Goal: Information Seeking & Learning: Learn about a topic

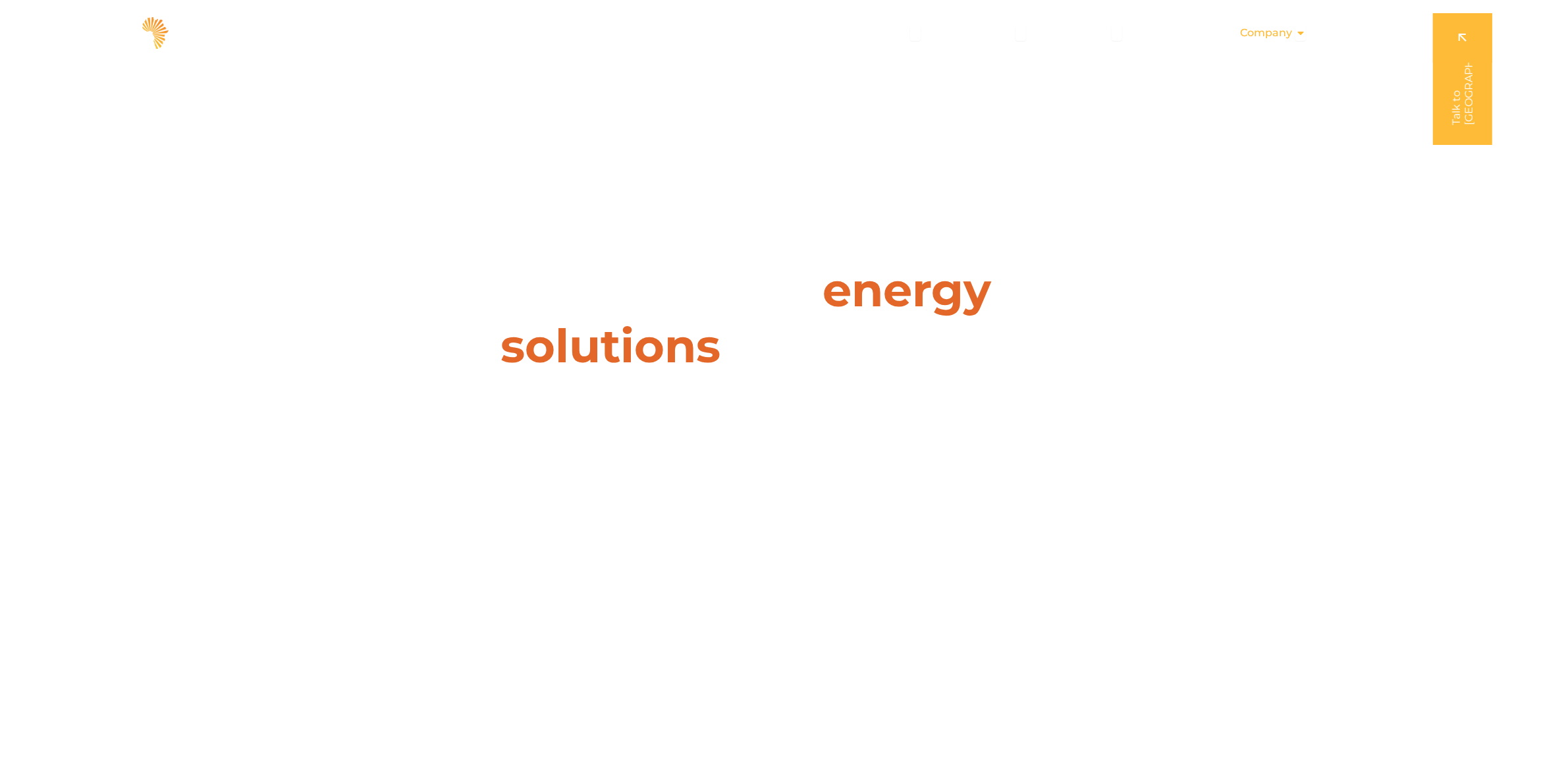
click at [1287, 34] on span "Company" at bounding box center [1266, 32] width 52 height 15
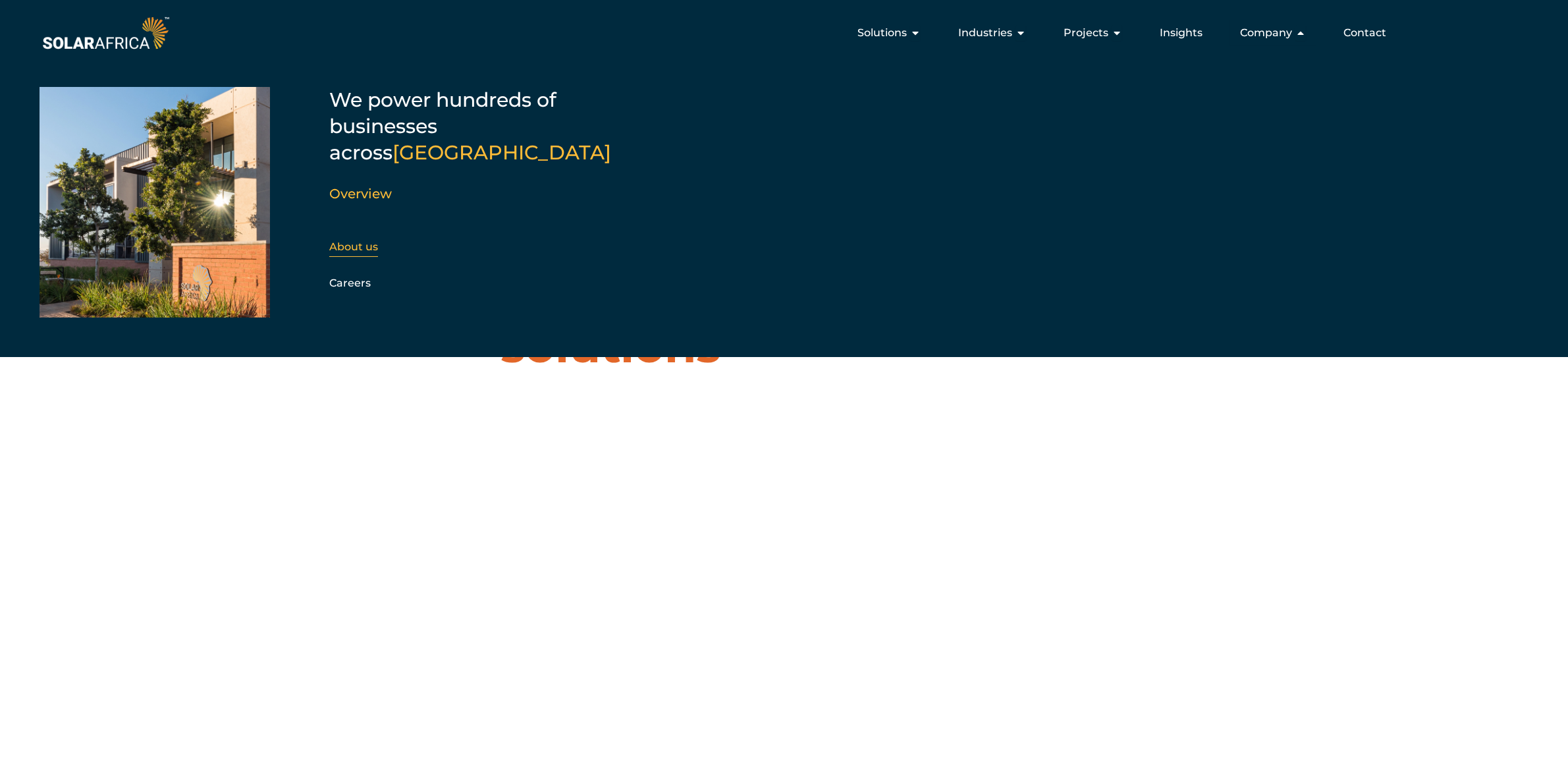
click at [350, 240] on link "About us" at bounding box center [354, 246] width 49 height 12
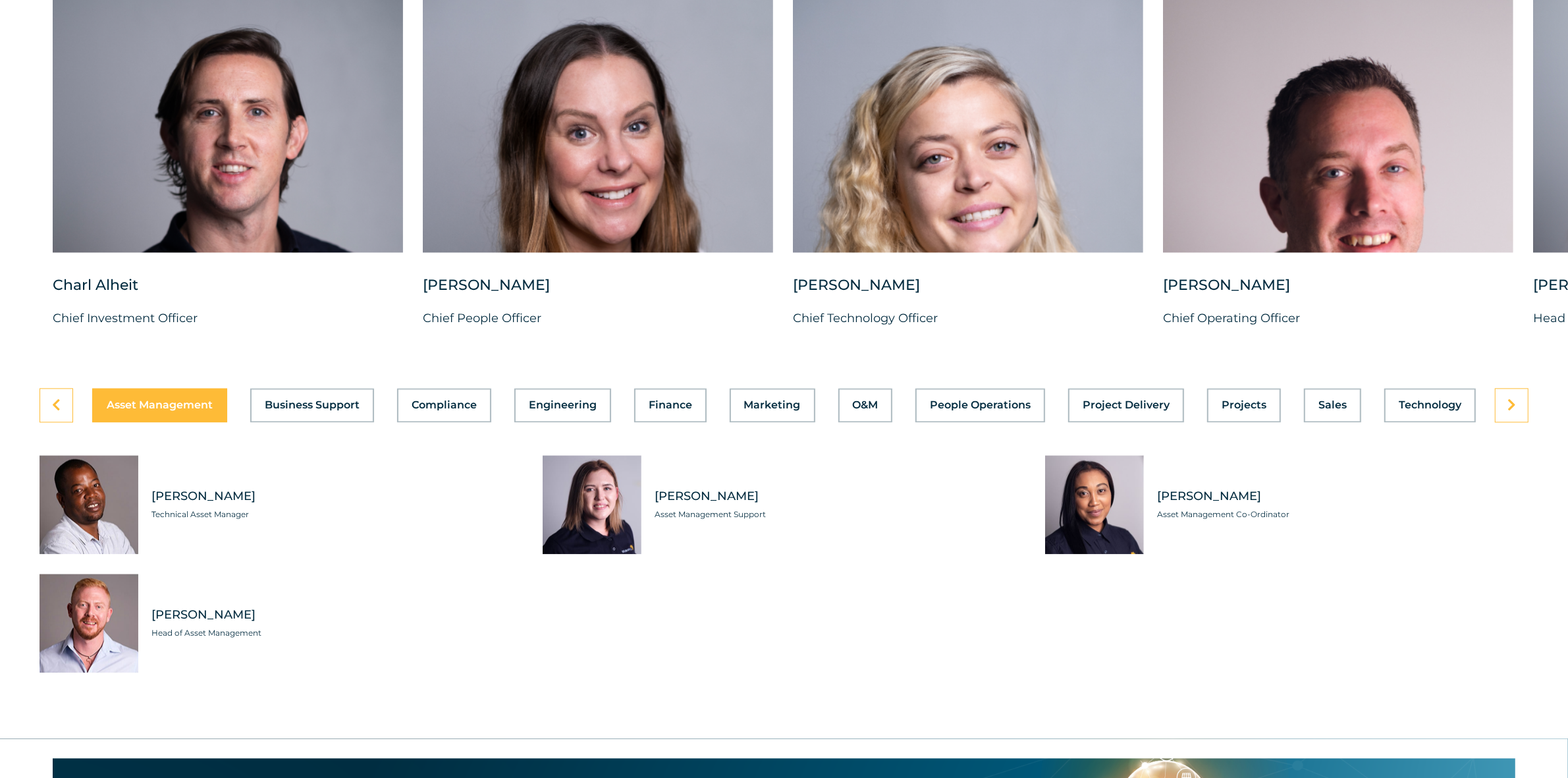
scroll to position [3540, 0]
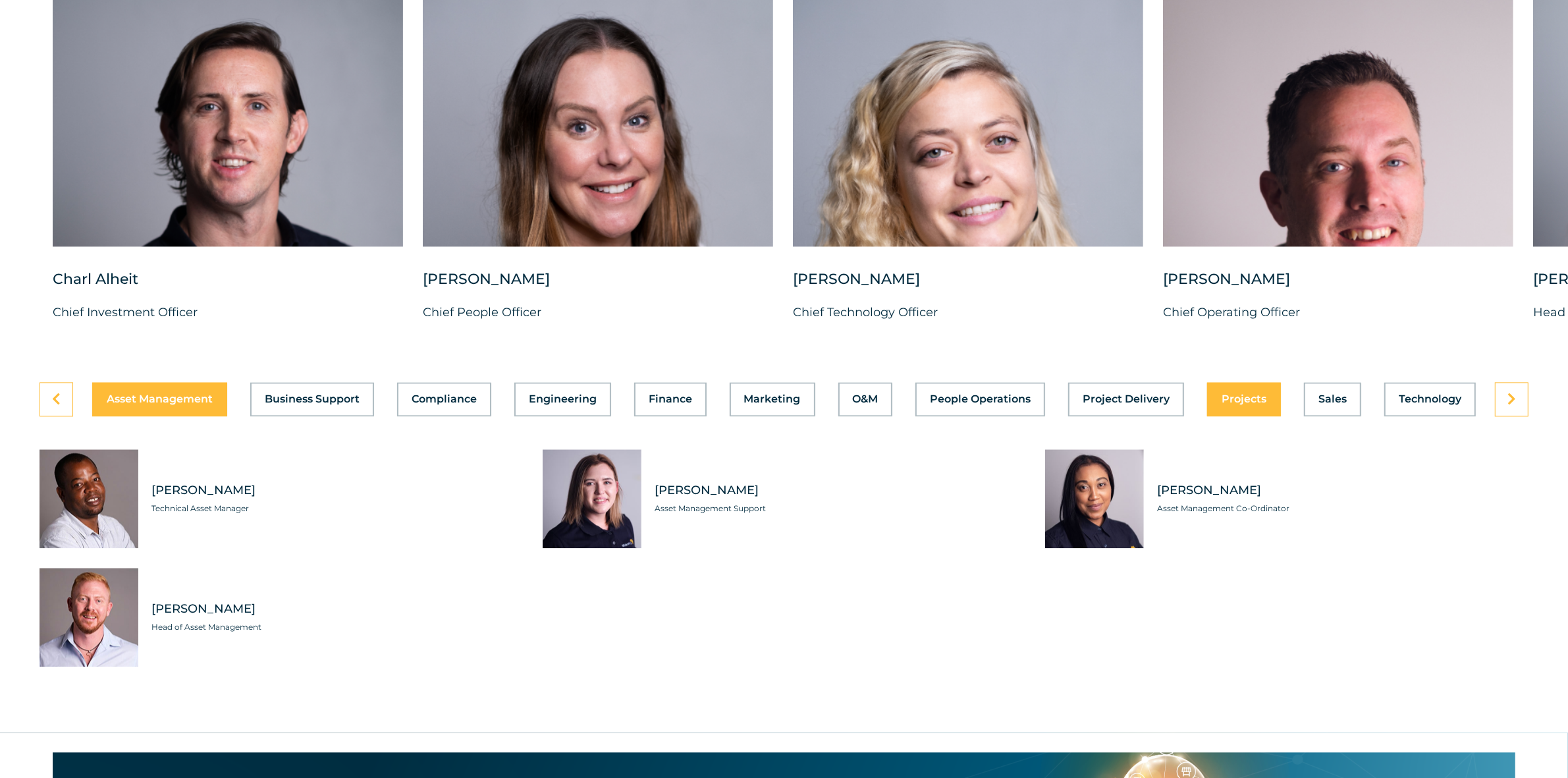
click at [1250, 416] on button "Projects" at bounding box center [1244, 399] width 74 height 34
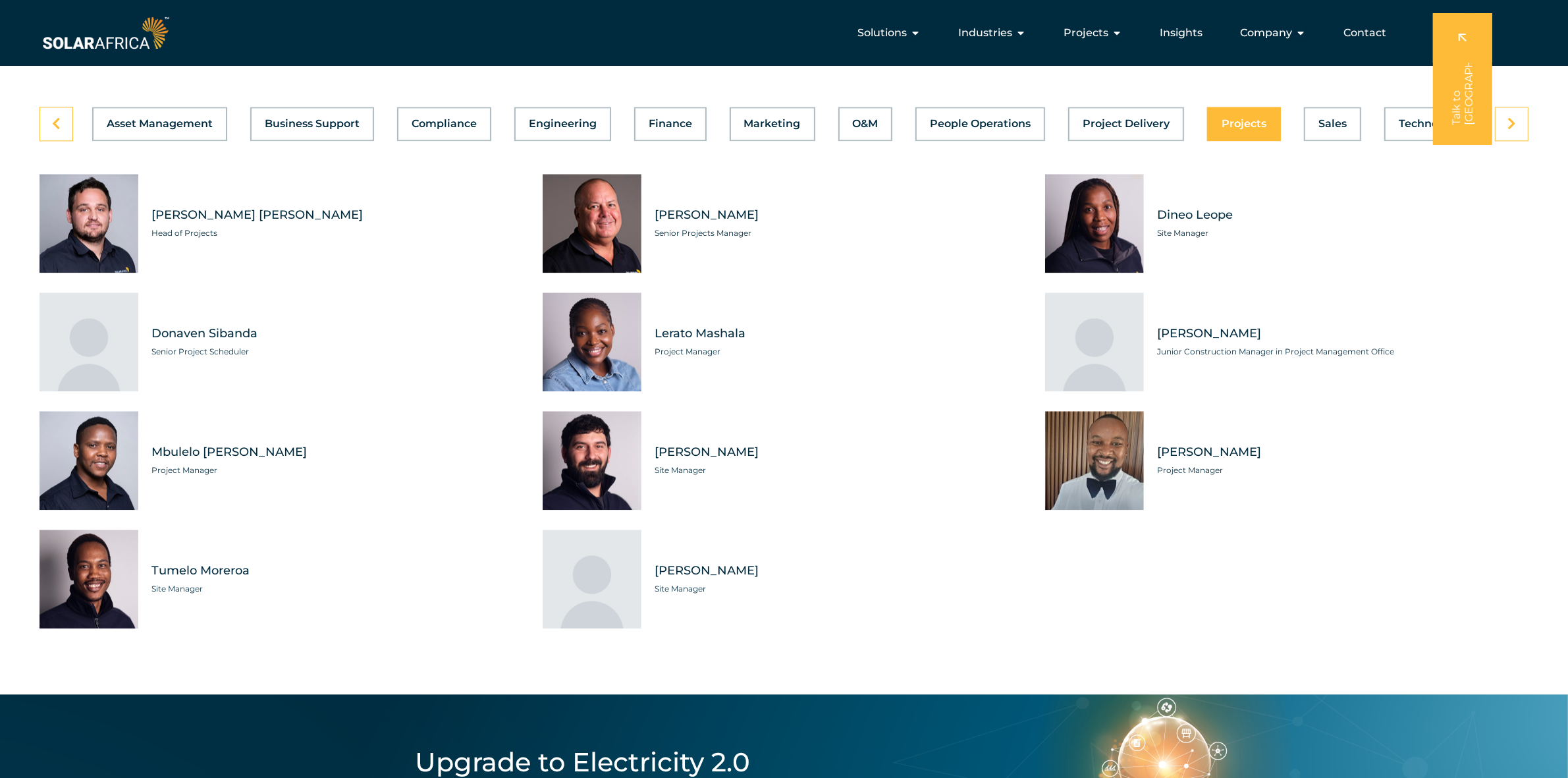
scroll to position [3787, 0]
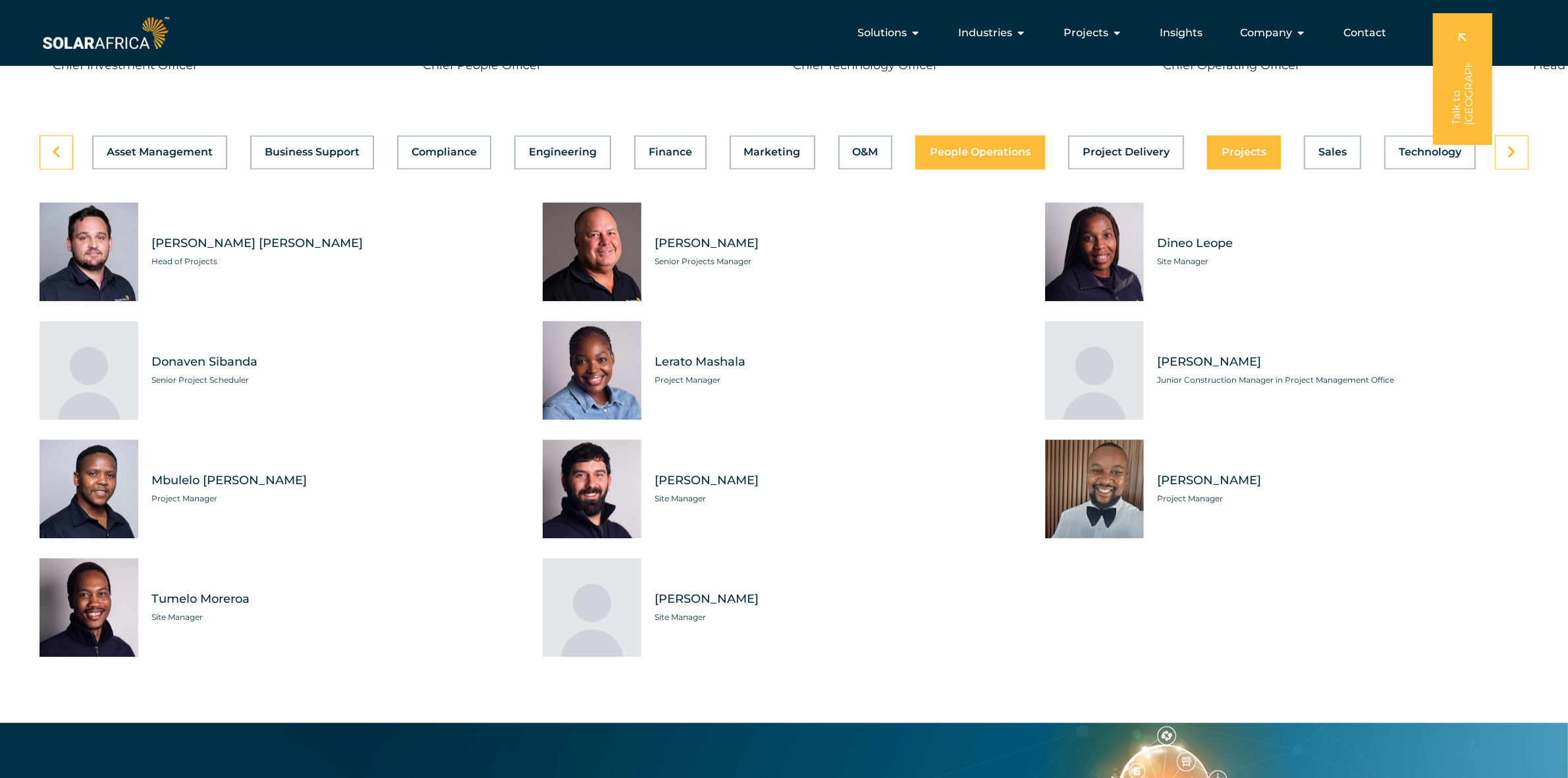
click at [978, 157] on span "People Operations" at bounding box center [980, 152] width 101 height 11
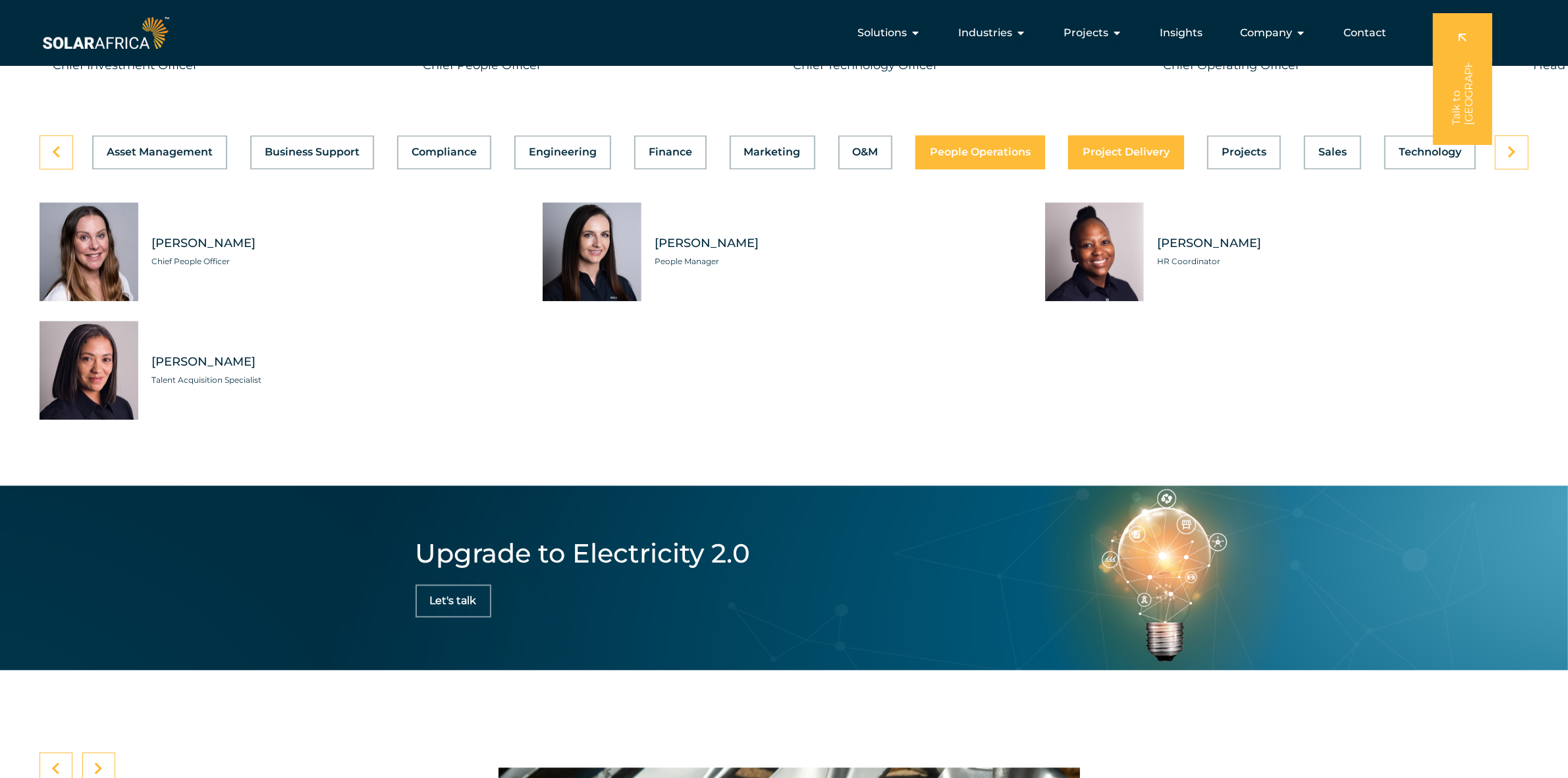
click at [1110, 157] on span "Project Delivery" at bounding box center [1126, 152] width 87 height 11
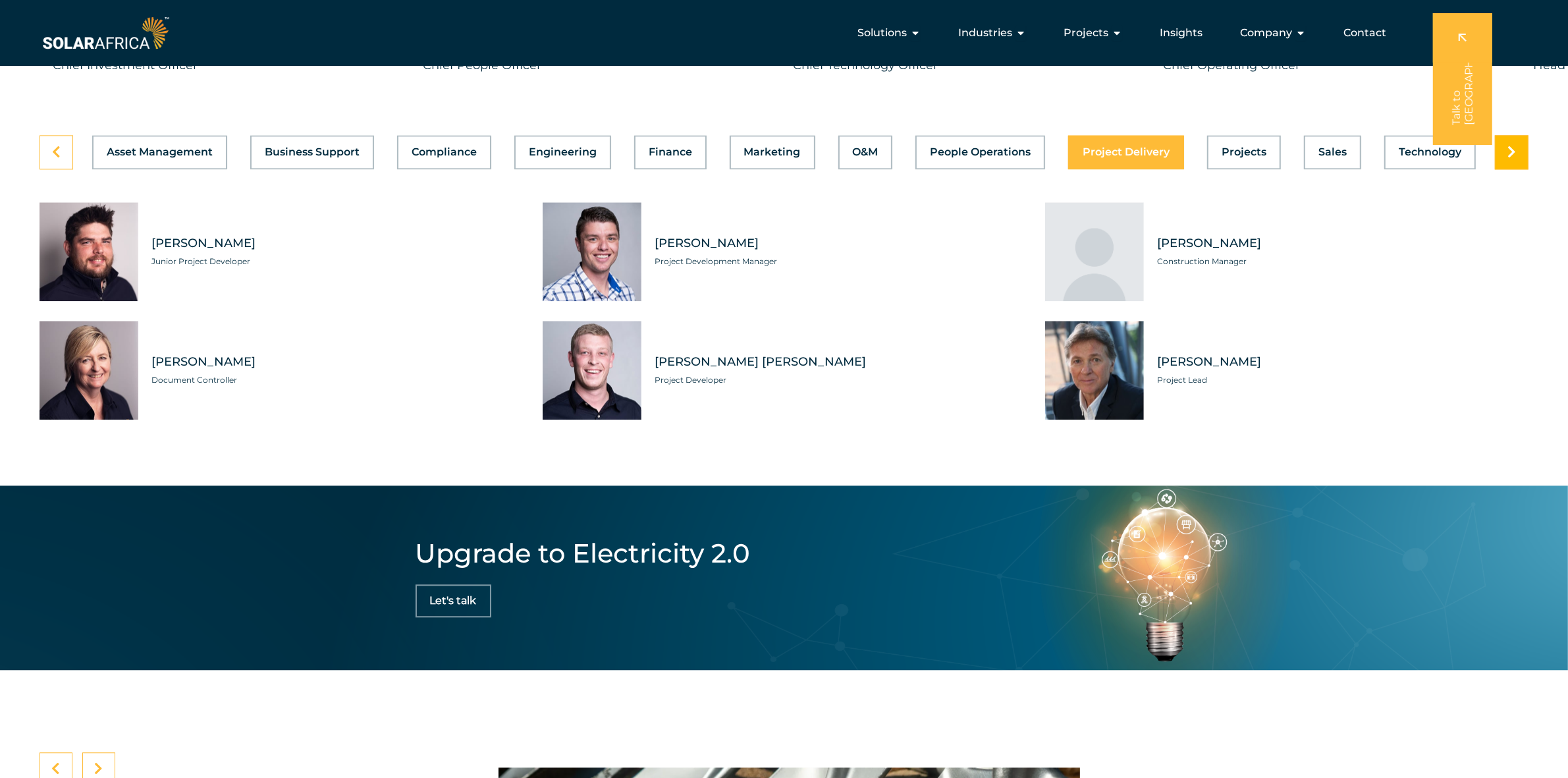
click at [1520, 170] on link at bounding box center [1511, 152] width 33 height 34
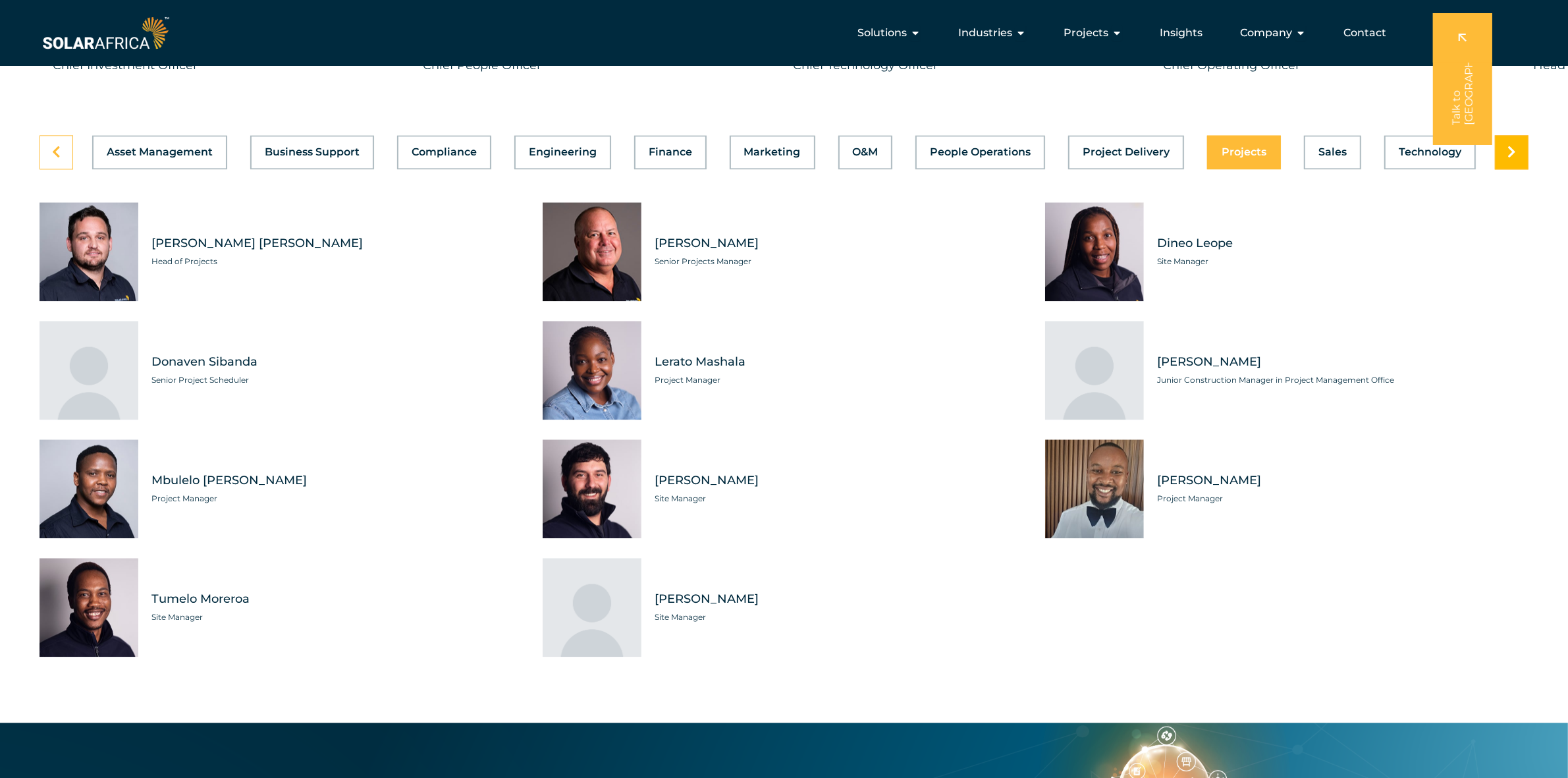
click at [1520, 170] on link at bounding box center [1511, 152] width 33 height 34
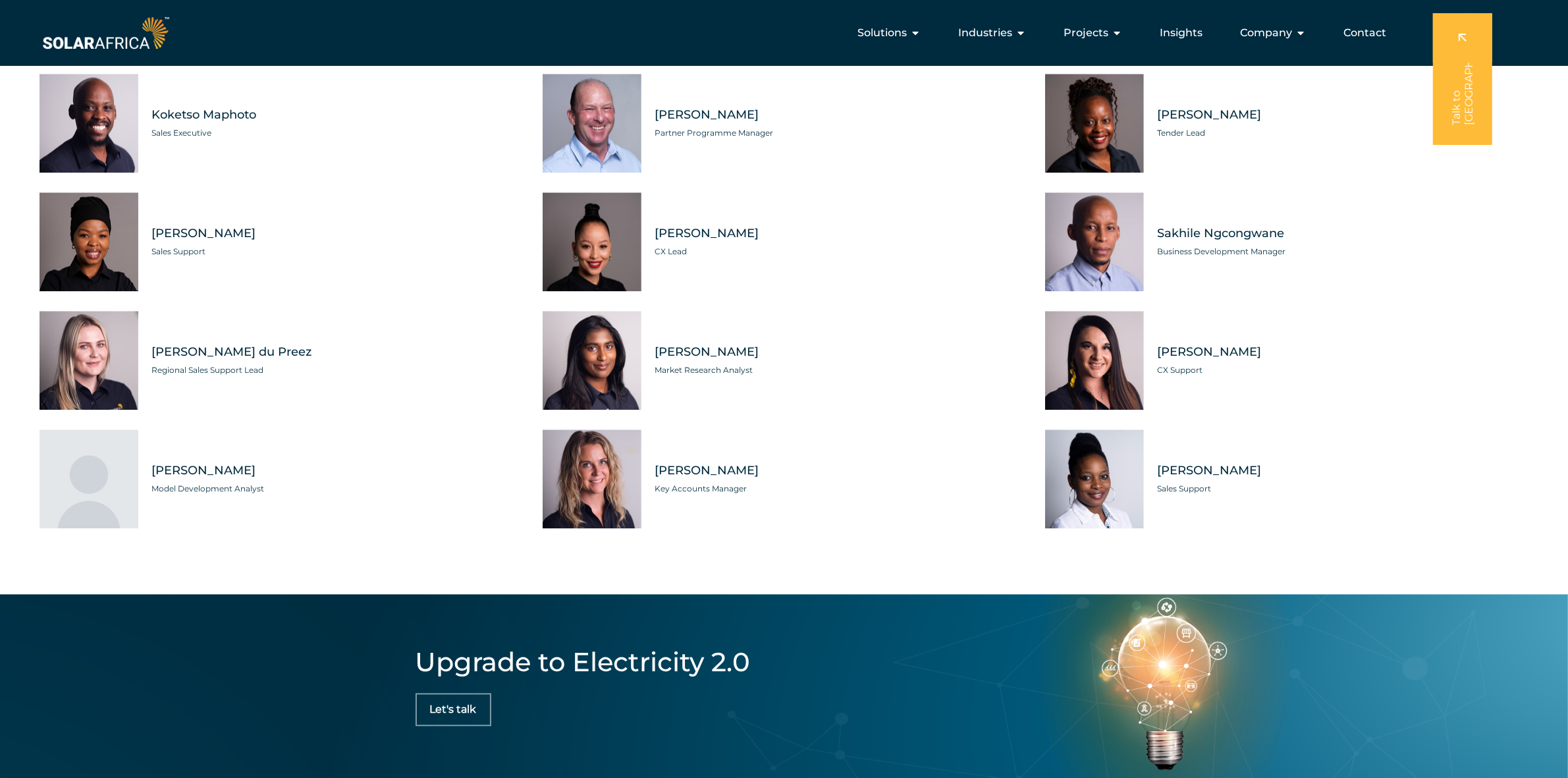
scroll to position [3705, 0]
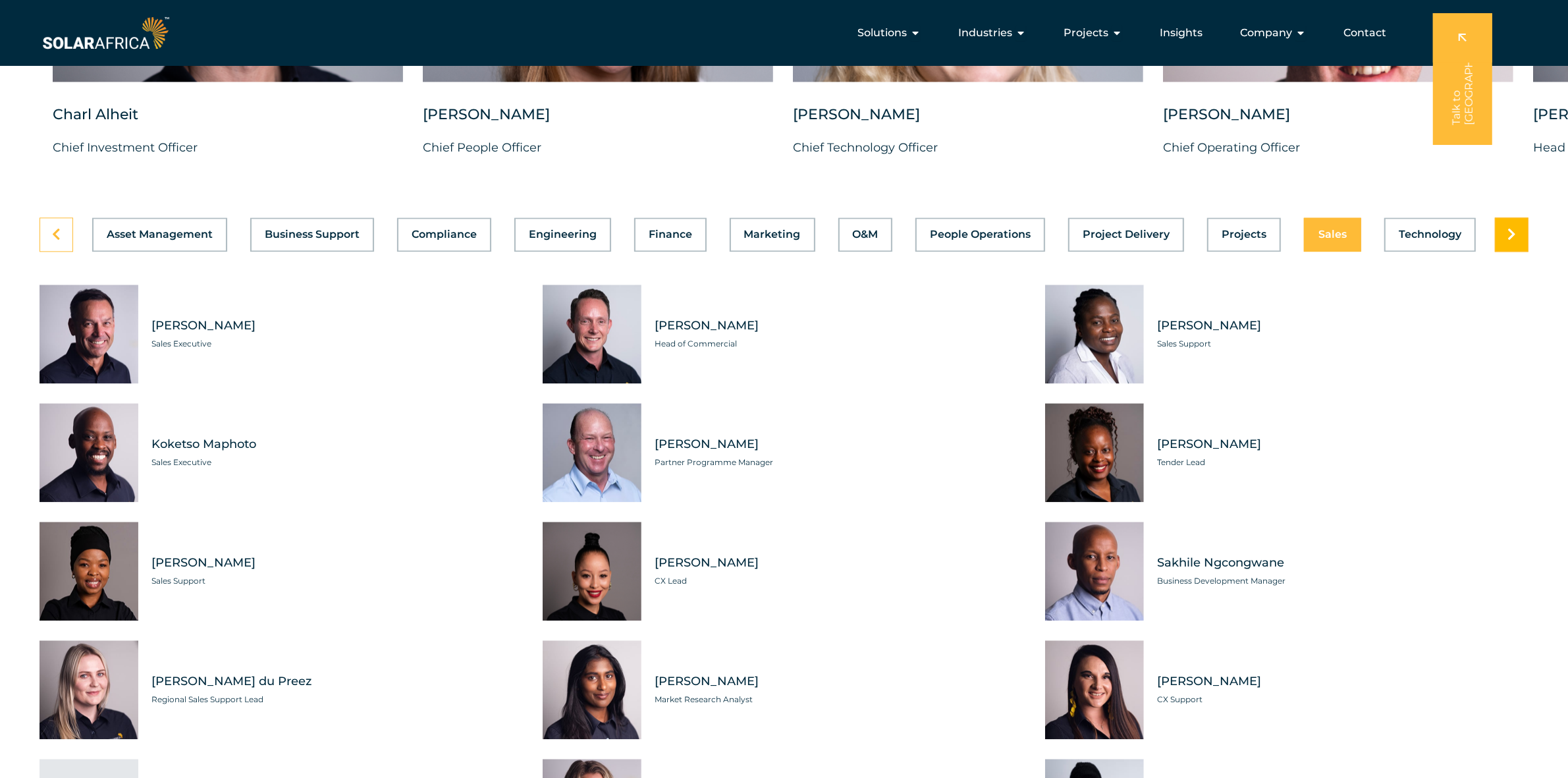
click at [1506, 251] on link at bounding box center [1511, 234] width 33 height 34
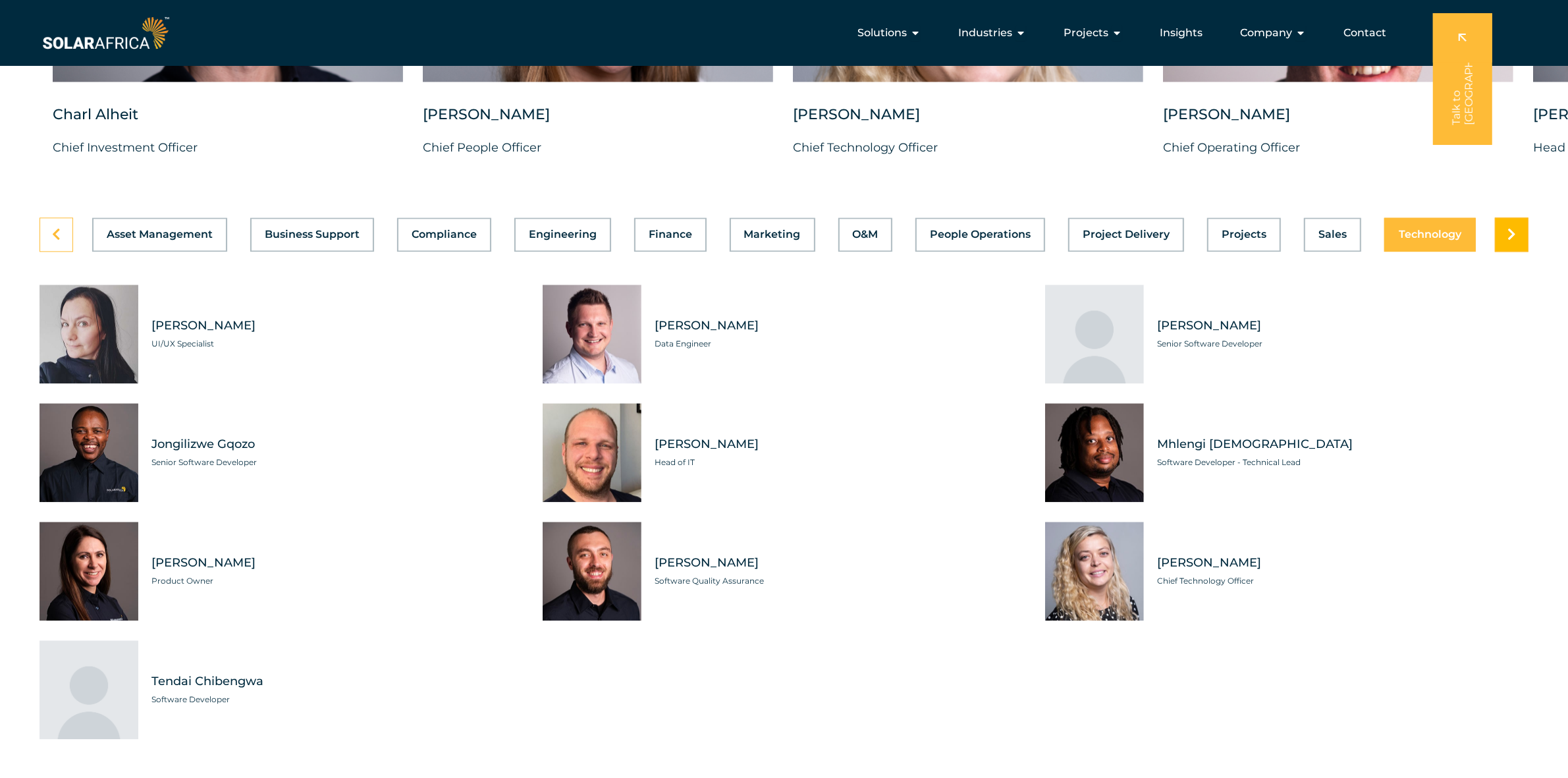
click at [1506, 251] on link at bounding box center [1511, 234] width 33 height 34
click at [58, 241] on icon at bounding box center [56, 234] width 9 height 13
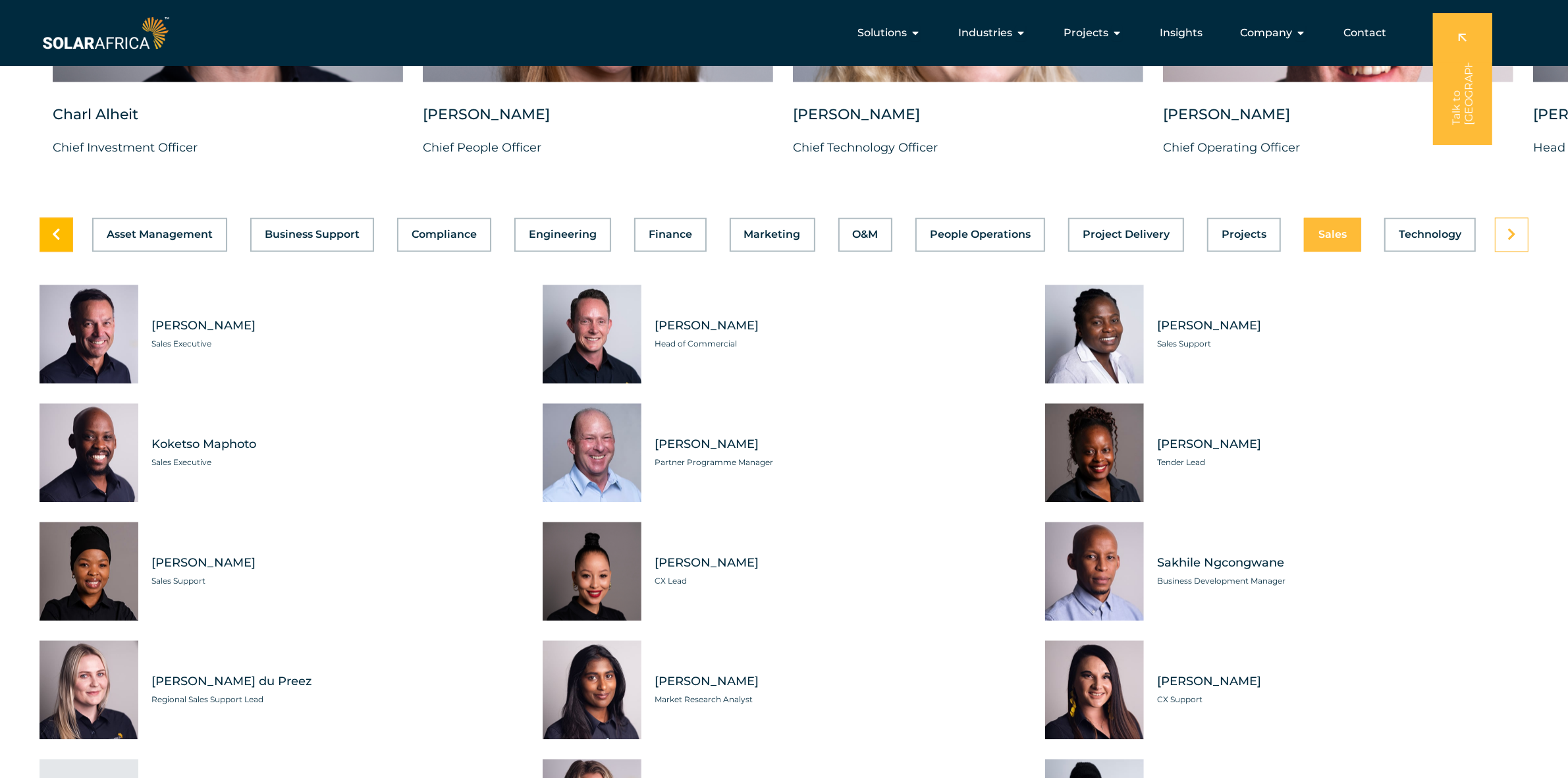
click at [58, 241] on icon at bounding box center [56, 234] width 9 height 13
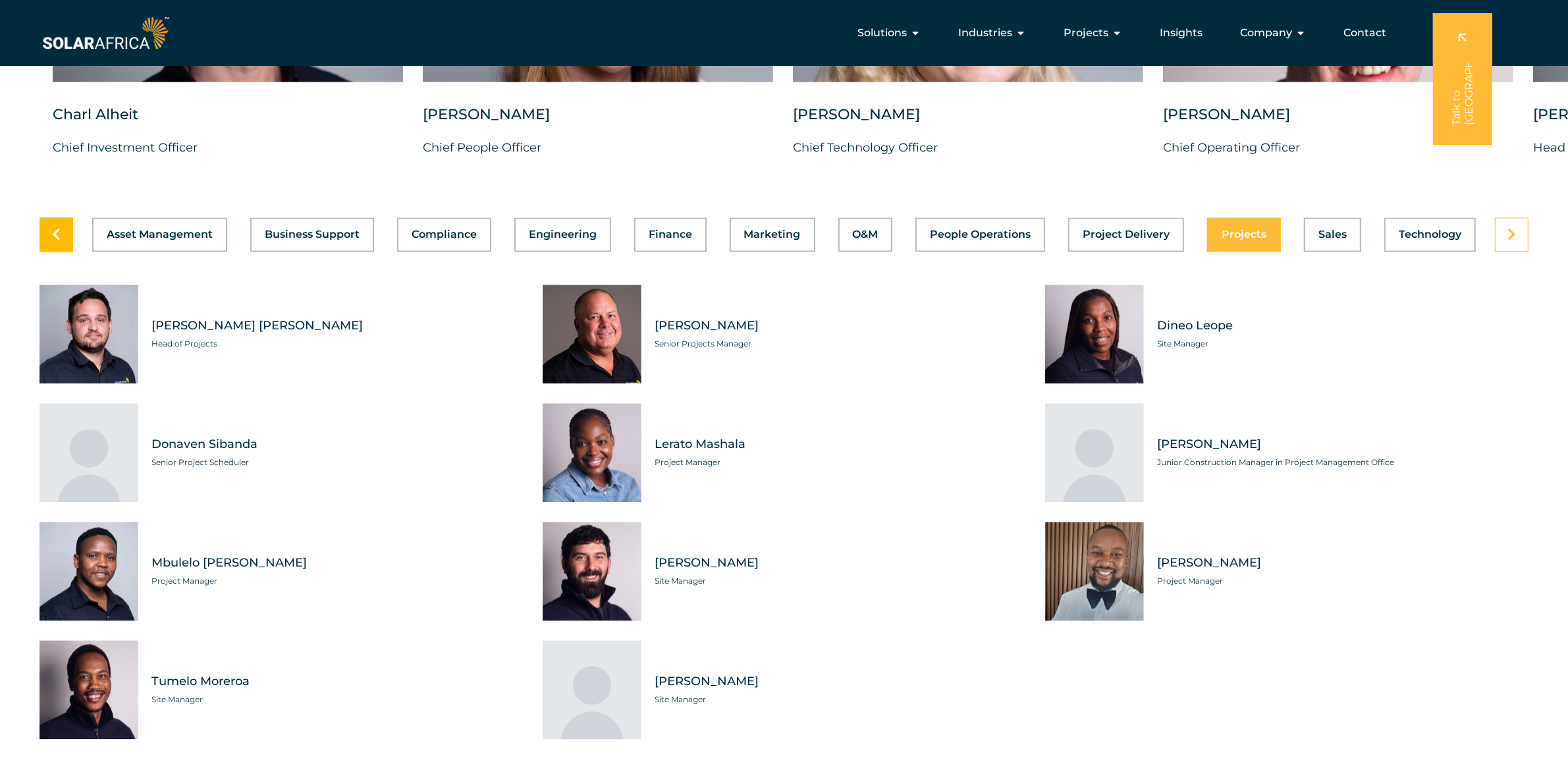
click at [58, 241] on icon at bounding box center [56, 234] width 9 height 13
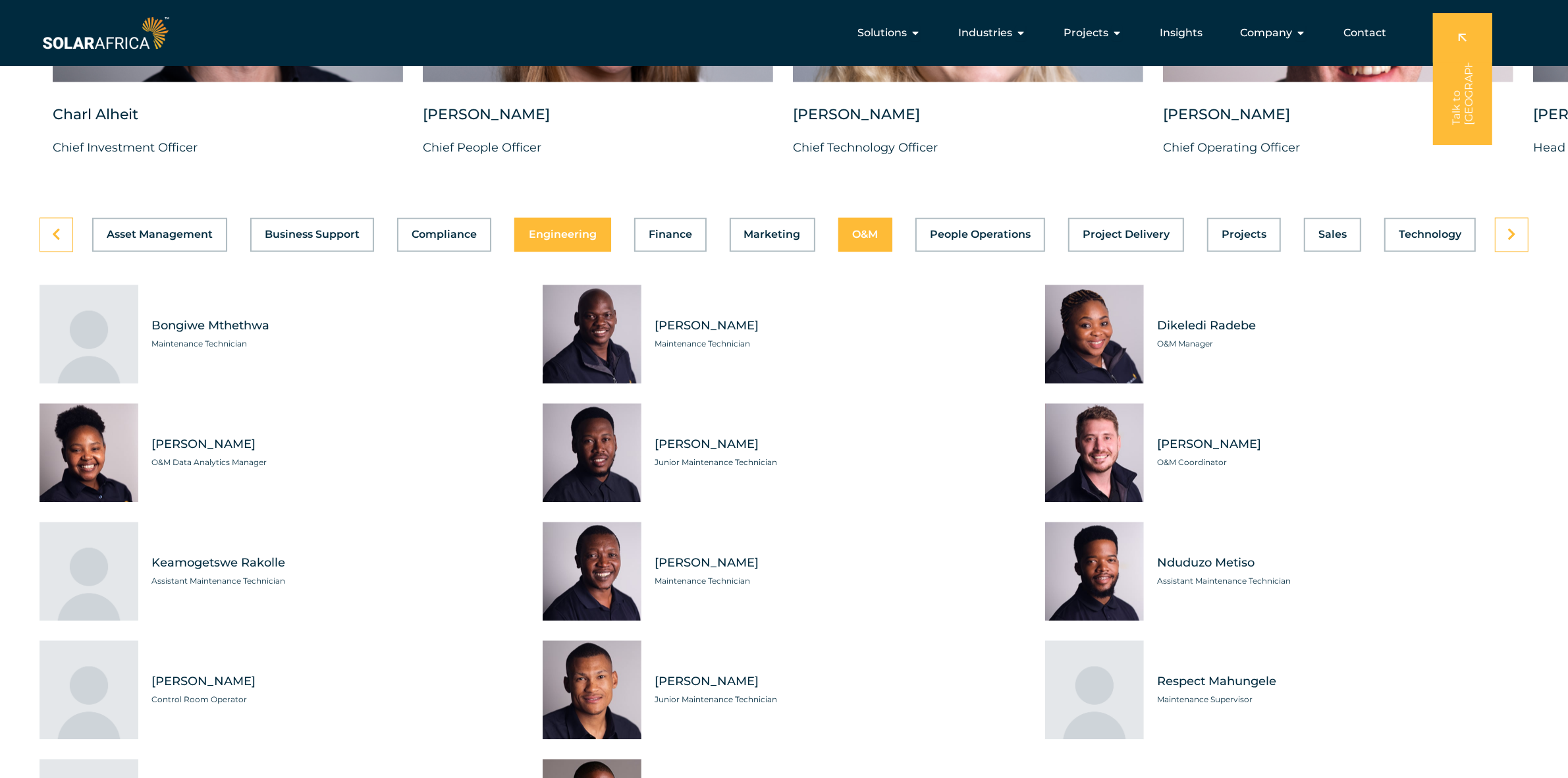
click at [548, 240] on span "Engineering" at bounding box center [563, 234] width 68 height 11
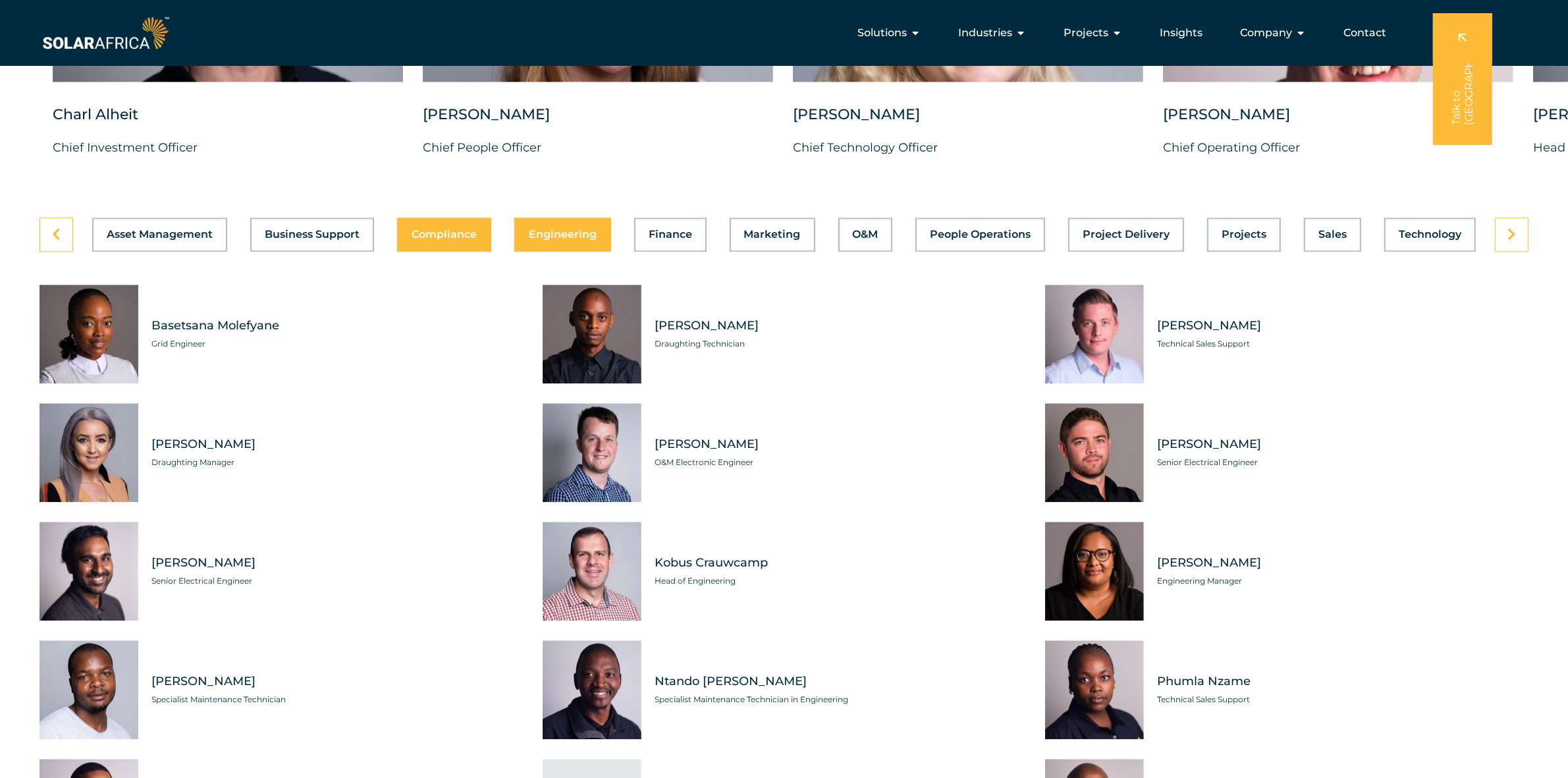
click at [471, 240] on span "Compliance" at bounding box center [444, 234] width 65 height 11
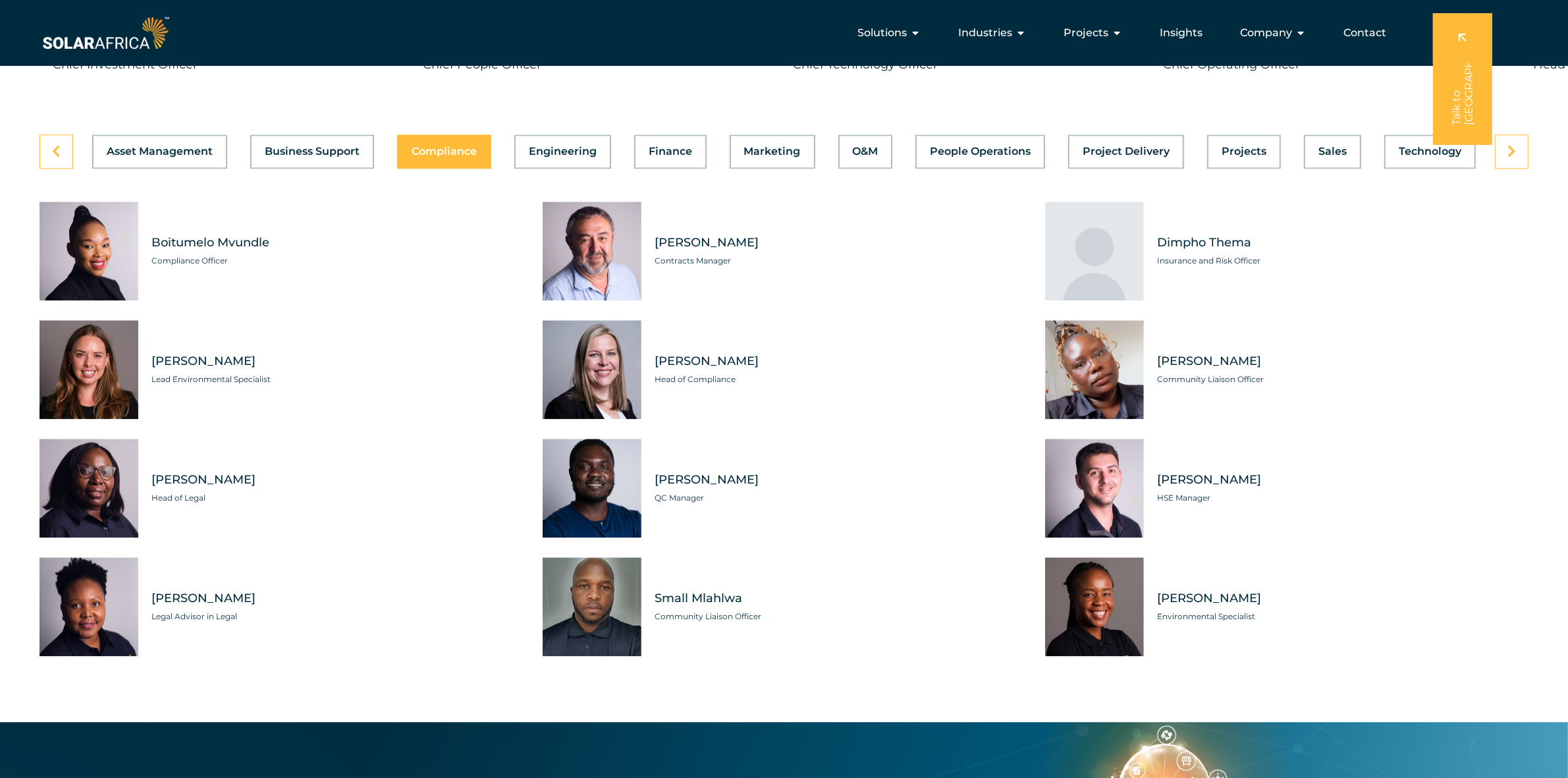
scroll to position [3787, 0]
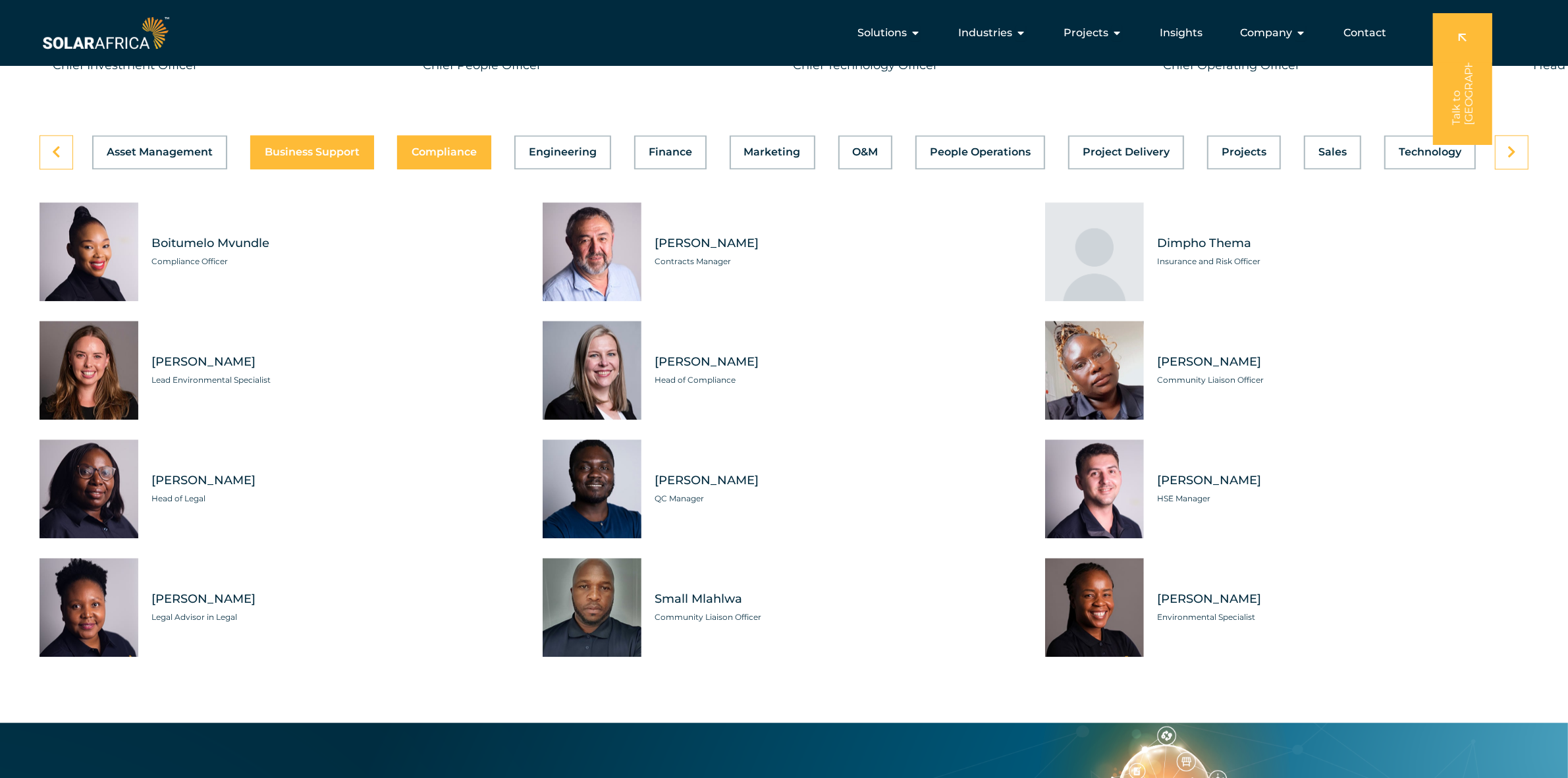
click at [329, 157] on span "Business Support" at bounding box center [311, 152] width 95 height 11
